Goal: Task Accomplishment & Management: Complete application form

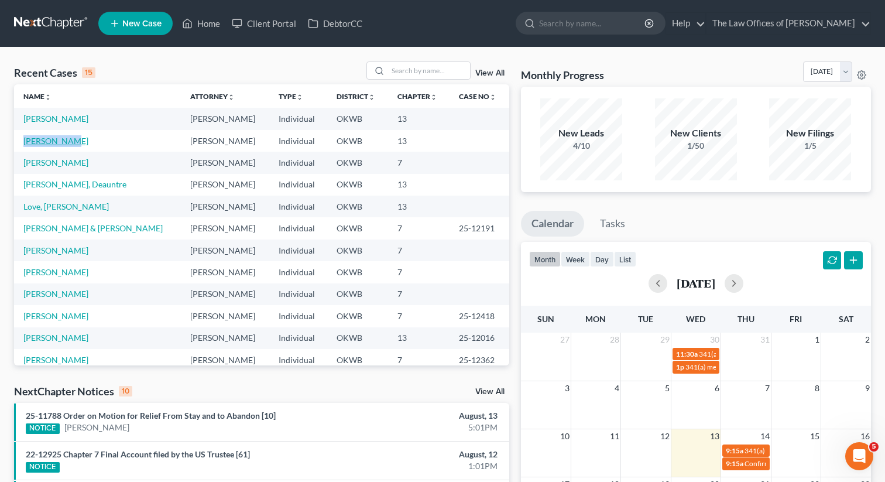
click at [29, 140] on link "[PERSON_NAME]" at bounding box center [55, 141] width 65 height 10
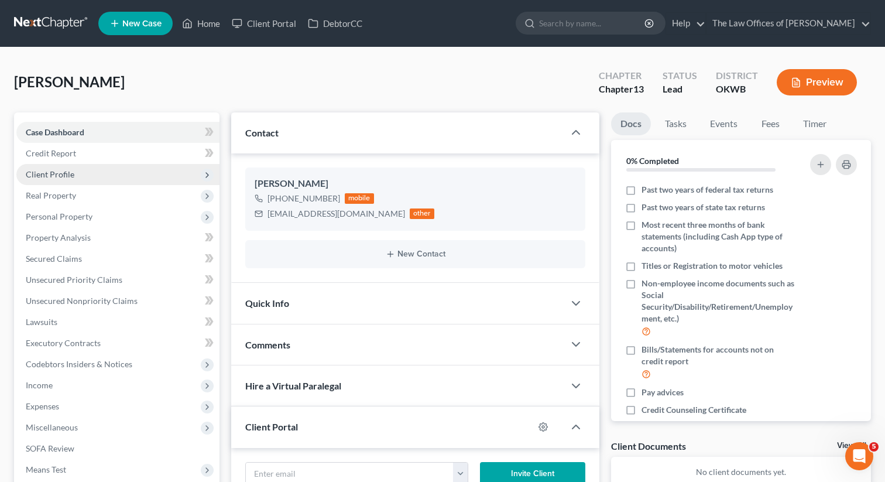
click at [65, 183] on span "Client Profile" at bounding box center [117, 174] width 203 height 21
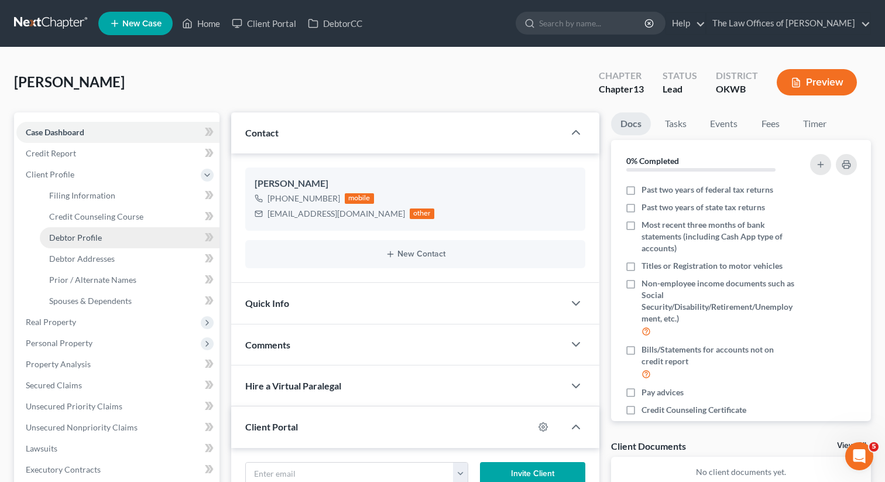
click at [128, 236] on link "Debtor Profile" at bounding box center [130, 237] width 180 height 21
select select "0"
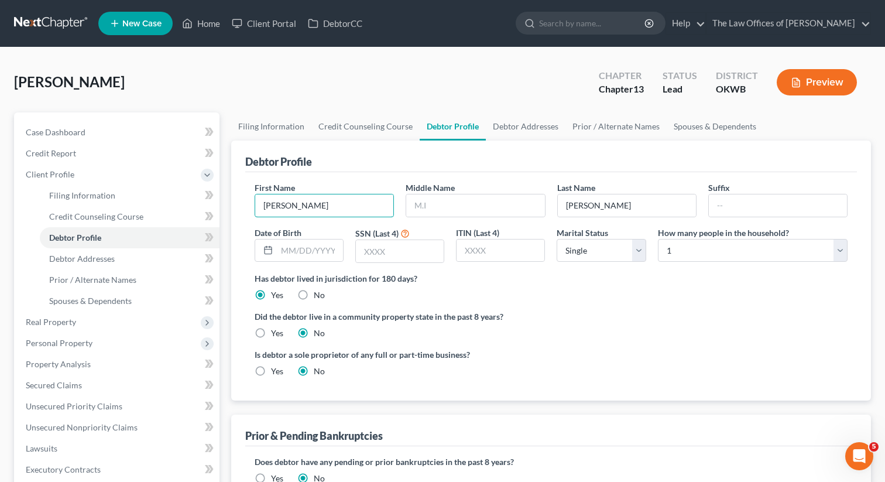
drag, startPoint x: 317, startPoint y: 205, endPoint x: 230, endPoint y: 195, distance: 87.2
click at [230, 195] on div "Filing Information Credit Counseling Course Debtor Profile Debtor Addresses Pri…" at bounding box center [550, 418] width 651 height 613
type input "no"
drag, startPoint x: 595, startPoint y: 205, endPoint x: 524, endPoint y: 201, distance: 70.9
click at [524, 201] on div "First Name no Middle Name Last Name [PERSON_NAME] Date of Birth SSN (Last 4) IT…" at bounding box center [551, 226] width 604 height 91
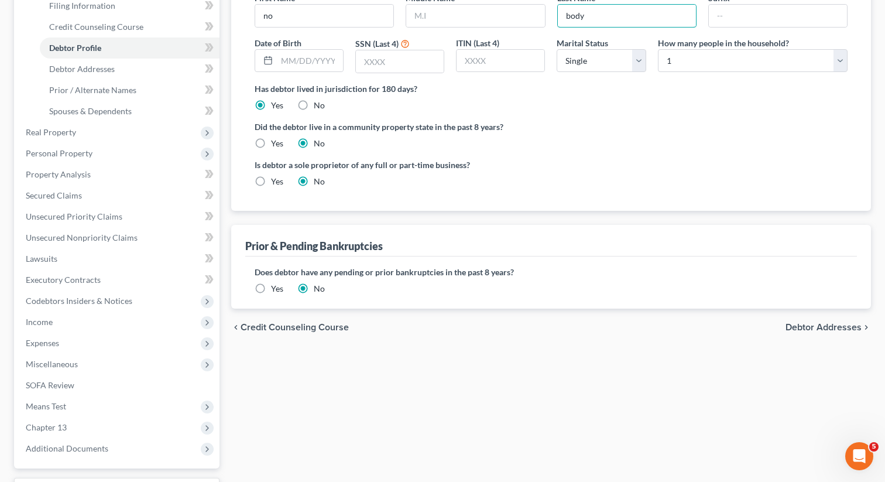
scroll to position [287, 0]
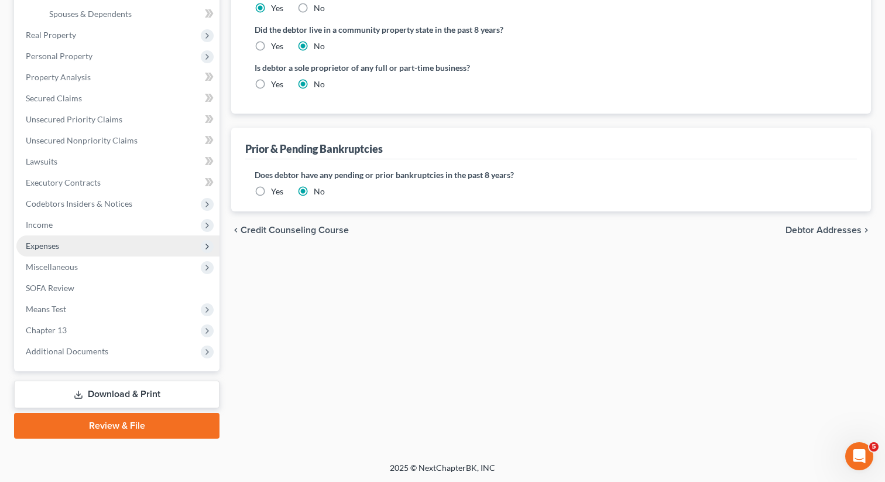
type input "body"
click at [70, 243] on span "Expenses" at bounding box center [117, 245] width 203 height 21
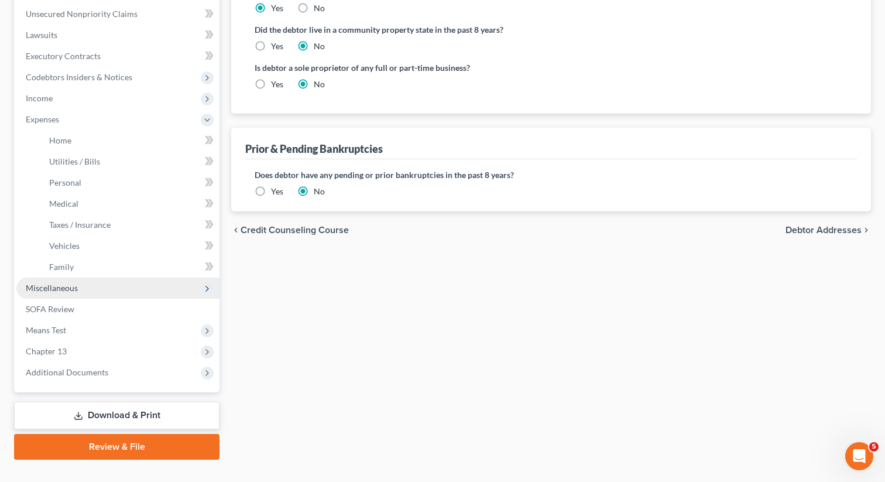
click at [51, 283] on span "Miscellaneous" at bounding box center [52, 288] width 52 height 10
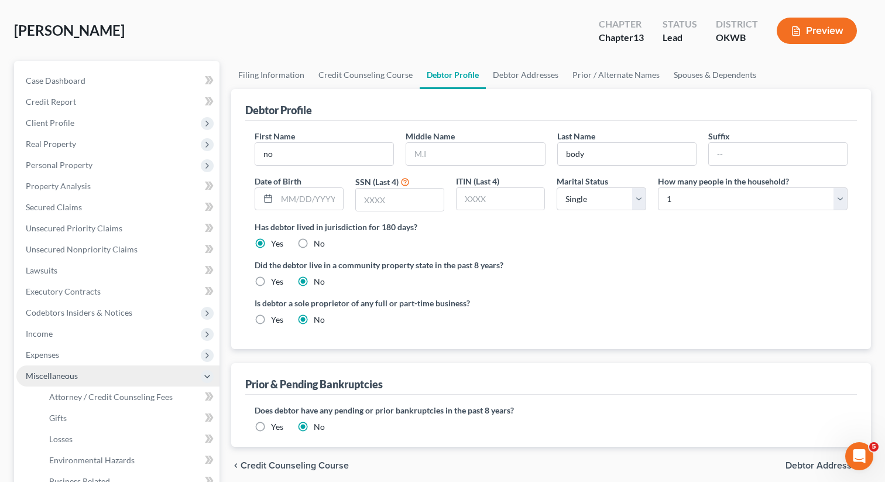
scroll to position [0, 0]
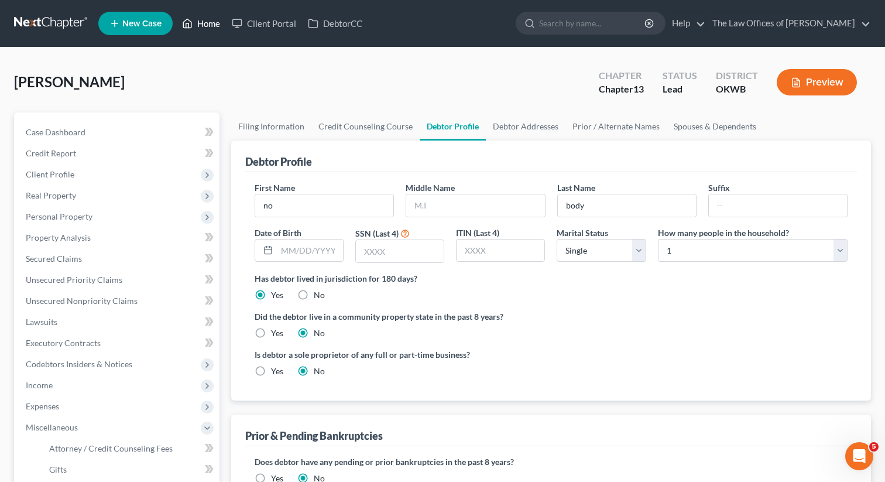
click at [213, 19] on link "Home" at bounding box center [201, 23] width 50 height 21
